Goal: Task Accomplishment & Management: Manage account settings

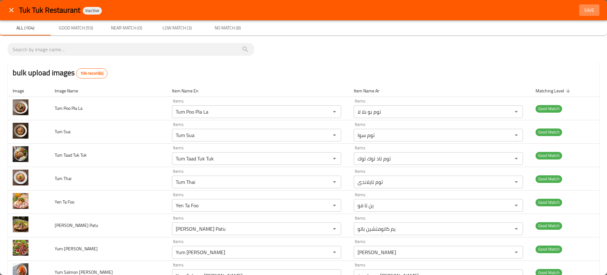
click at [582, 12] on span "Save" at bounding box center [589, 10] width 15 height 8
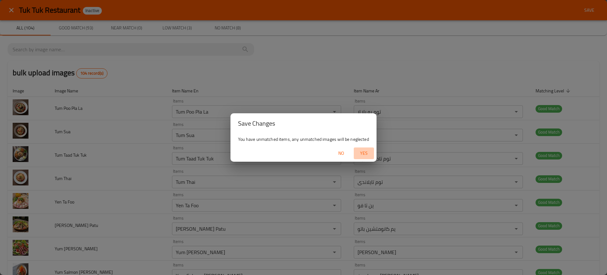
click at [371, 155] on span "Yes" at bounding box center [363, 153] width 15 height 8
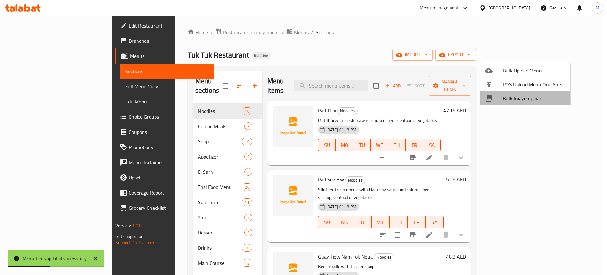
click at [503, 101] on span "Bulk Image upload" at bounding box center [534, 98] width 63 height 8
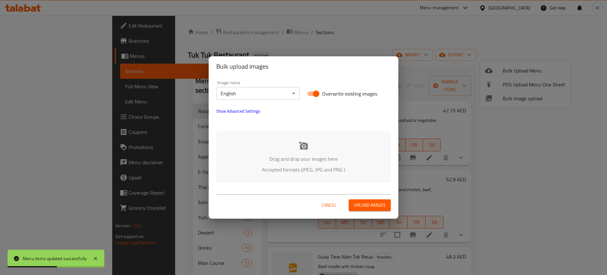
click at [284, 141] on div "Drag and drop your images here Accepted formats (JPEG, JPG and PNG )" at bounding box center [303, 157] width 174 height 52
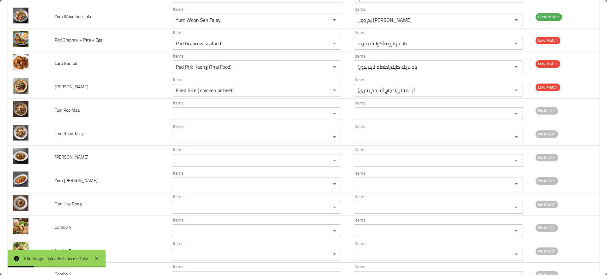
scroll to position [2165, 0]
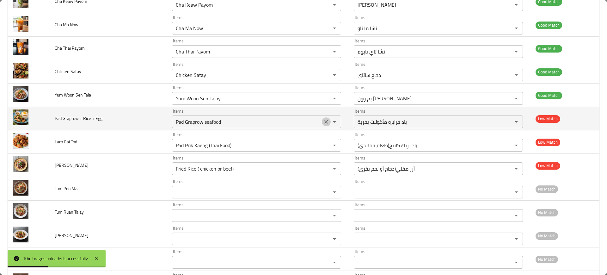
click at [323, 120] on icon "Clear" at bounding box center [326, 122] width 6 height 6
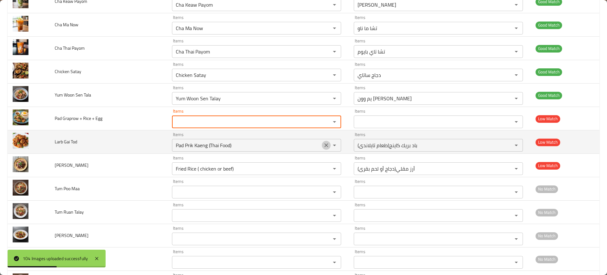
click at [323, 143] on icon "Clear" at bounding box center [326, 145] width 6 height 6
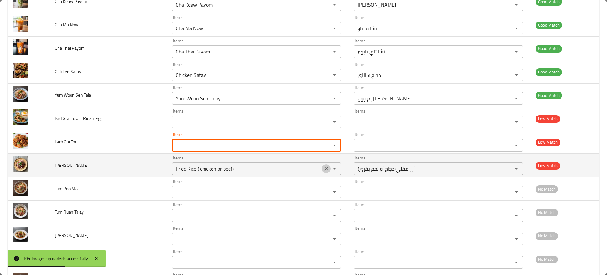
click at [323, 169] on icon "Clear" at bounding box center [326, 168] width 6 height 6
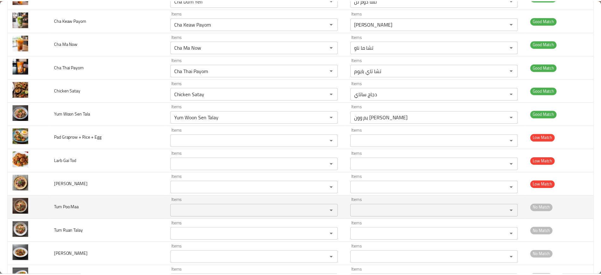
scroll to position [322, 0]
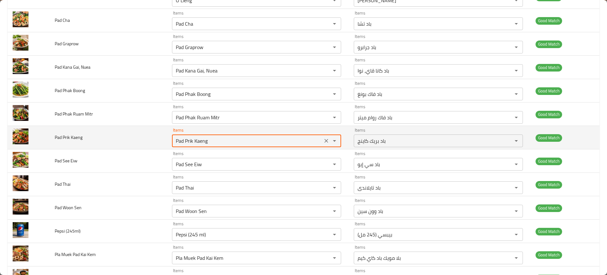
click at [186, 143] on Kaeng "Pad Prik Kaeng" at bounding box center [247, 140] width 147 height 9
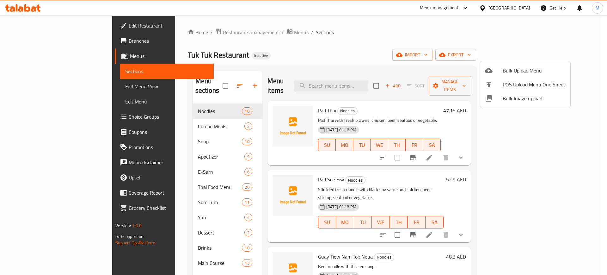
click at [42, 24] on div at bounding box center [303, 137] width 607 height 275
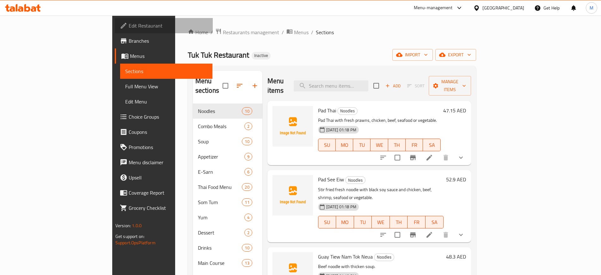
click at [129, 24] on span "Edit Restaurant" at bounding box center [168, 26] width 79 height 8
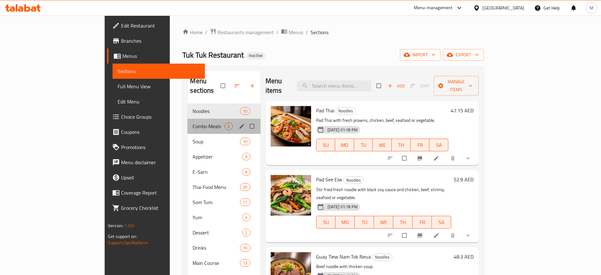
click at [187, 120] on div "Combo Meals 2" at bounding box center [223, 126] width 73 height 15
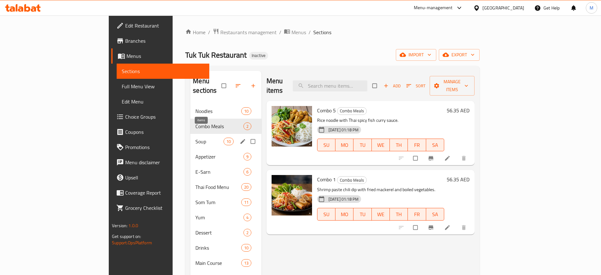
click at [224, 138] on span "10" at bounding box center [228, 141] width 9 height 6
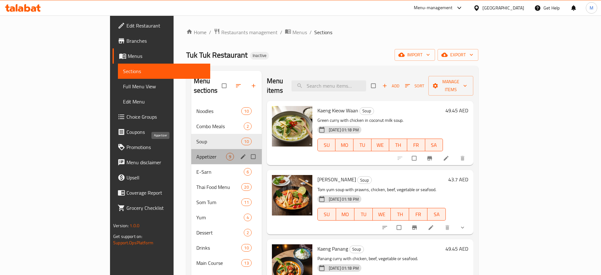
click at [196, 153] on span "Appetizer" at bounding box center [211, 157] width 30 height 8
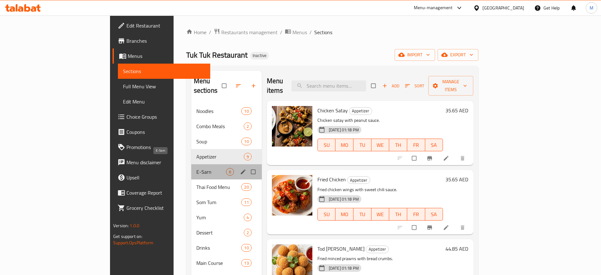
click at [197, 168] on span "E-Sarn" at bounding box center [211, 172] width 30 height 8
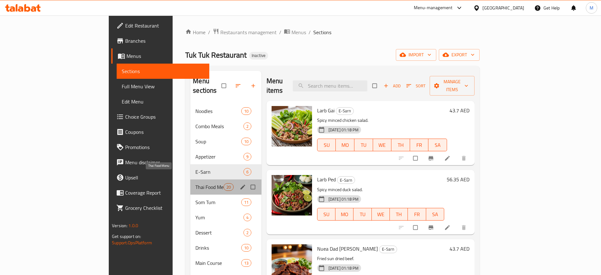
click at [195, 183] on span "Thai Food Menu" at bounding box center [209, 187] width 28 height 8
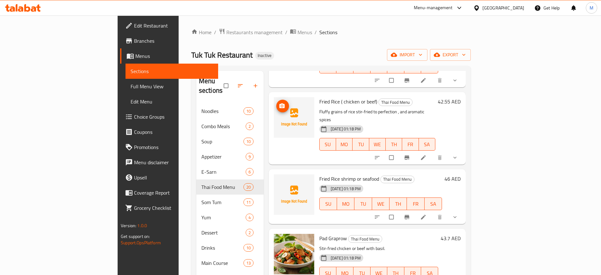
scroll to position [68, 0]
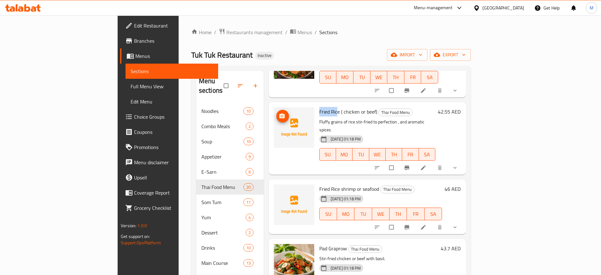
drag, startPoint x: 289, startPoint y: 101, endPoint x: 308, endPoint y: 104, distance: 19.8
click at [317, 105] on div "Fried Rice ( chicken or beef) Thai Food Menu Fluffy grains of rice stir-fried t…" at bounding box center [377, 138] width 121 height 67
copy span "Fried Rice"
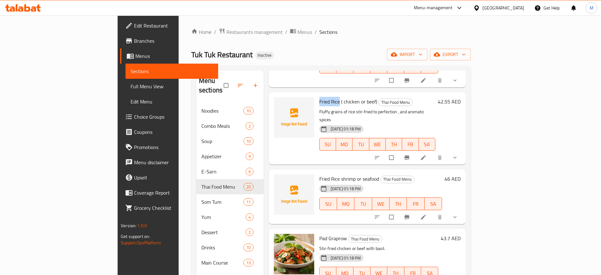
scroll to position [273, 0]
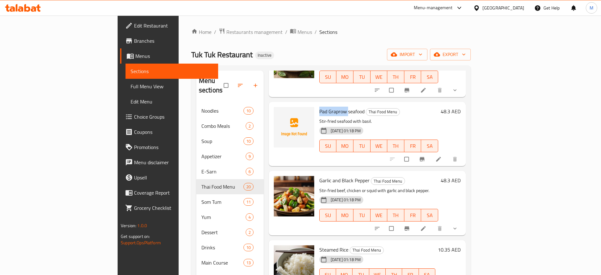
drag, startPoint x: 289, startPoint y: 94, endPoint x: 318, endPoint y: 94, distance: 28.8
click at [319, 107] on span "Pad Graprow seafood" at bounding box center [341, 111] width 45 height 9
copy span "Pad Graprow"
click at [342, 117] on p "Stir-fried seafood with basil." at bounding box center [378, 121] width 119 height 8
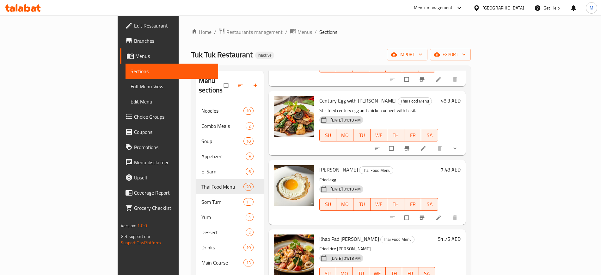
scroll to position [88, 0]
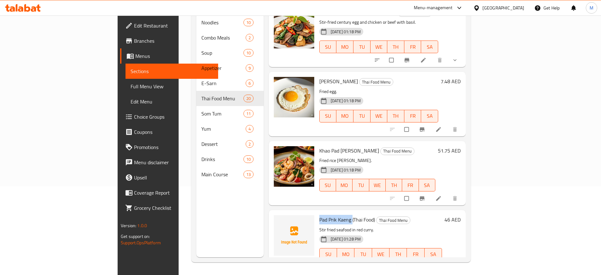
drag, startPoint x: 290, startPoint y: 201, endPoint x: 323, endPoint y: 200, distance: 33.2
click at [323, 215] on span "Pad Prik Kaeng (Thai Food)" at bounding box center [347, 219] width 56 height 9
copy span "Pad Prik Kaeng"
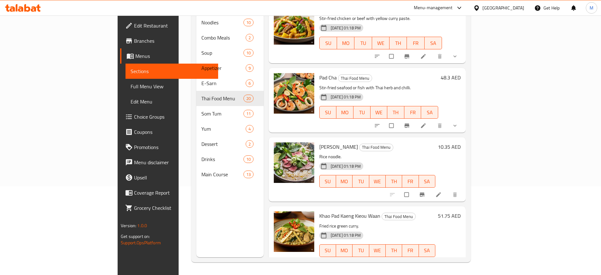
scroll to position [1094, 0]
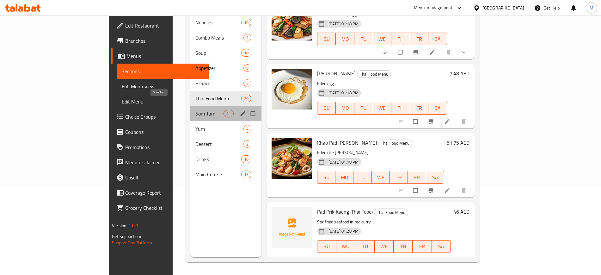
click at [195, 110] on span "Som Tum" at bounding box center [209, 114] width 28 height 8
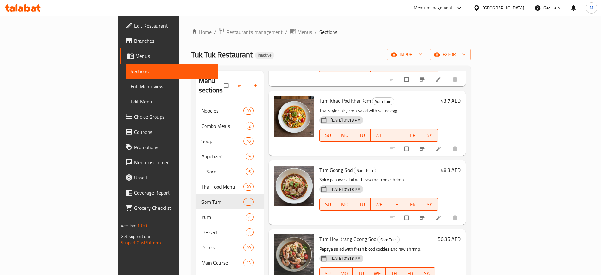
scroll to position [88, 0]
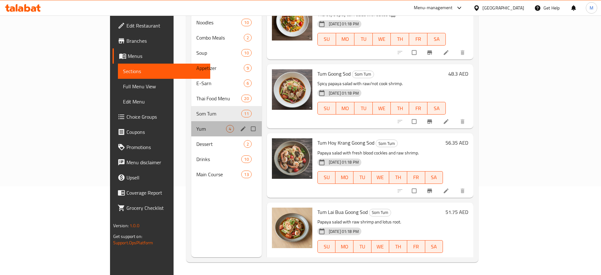
click at [191, 121] on div "Yum 4" at bounding box center [226, 128] width 70 height 15
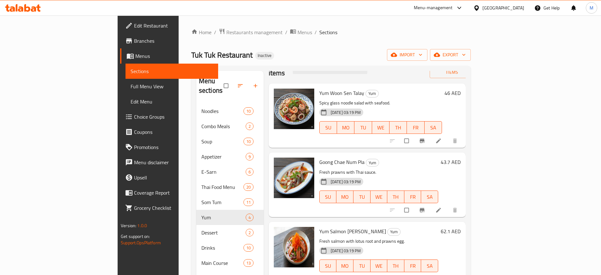
scroll to position [88, 0]
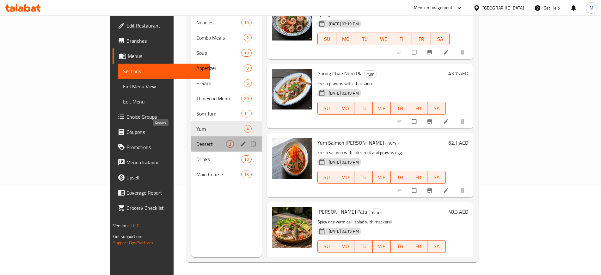
click at [196, 140] on span "Dessert" at bounding box center [211, 144] width 30 height 8
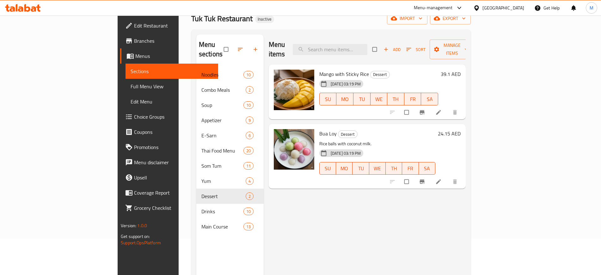
scroll to position [54, 0]
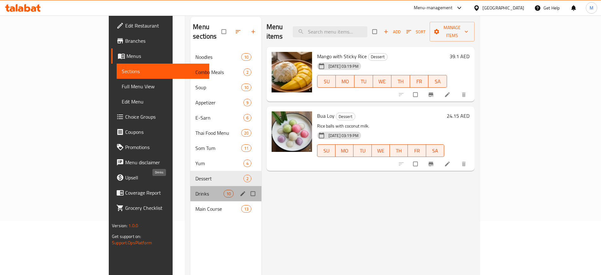
click at [195, 190] on span "Drinks" at bounding box center [209, 194] width 28 height 8
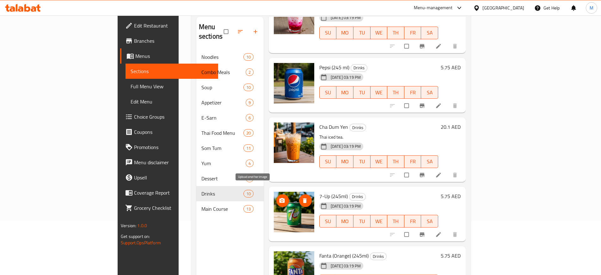
scroll to position [88, 0]
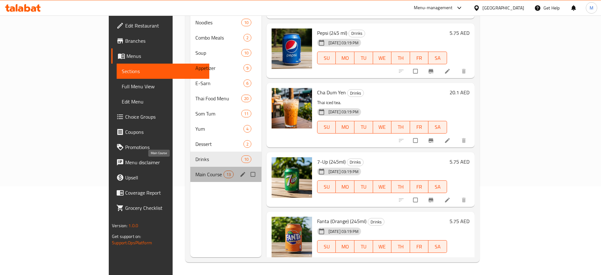
click at [195, 170] on span "Main Course" at bounding box center [209, 174] width 28 height 8
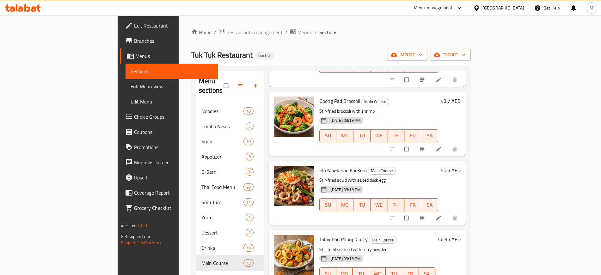
scroll to position [88, 0]
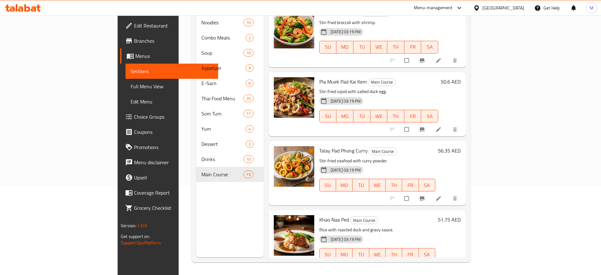
click at [196, 216] on div "Menu sections Noodles 10 Combo Meals 2 Soup 10 Appetizer 9 E-Sarn 6 Thai Food M…" at bounding box center [229, 119] width 67 height 275
click at [125, 81] on link "Full Menu View" at bounding box center [171, 86] width 92 height 15
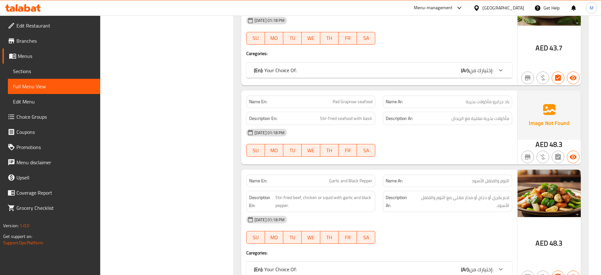
scroll to position [3976, 0]
click at [326, 211] on div "[DATE] 01:18 PM" at bounding box center [378, 218] width 273 height 15
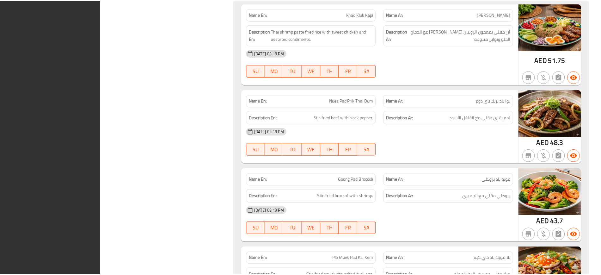
scroll to position [8651, 0]
